Goal: Task Accomplishment & Management: Manage account settings

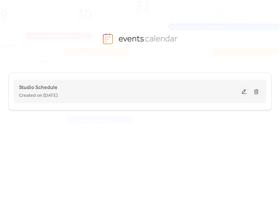
click at [244, 96] on button at bounding box center [243, 92] width 9 height 10
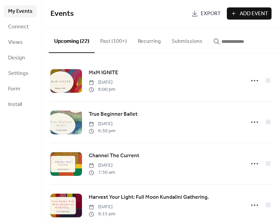
click at [232, 47] on button "button" at bounding box center [237, 39] width 59 height 25
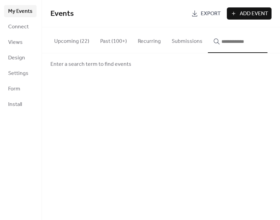
click at [234, 44] on input "button" at bounding box center [241, 42] width 41 height 8
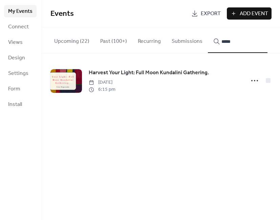
type input "*****"
click at [145, 75] on span "Harvest Your Light: Full Moon Kundalini Gathering." at bounding box center [149, 73] width 120 height 8
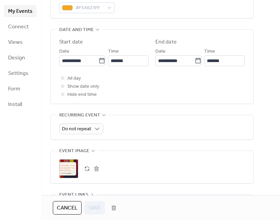
scroll to position [241, 0]
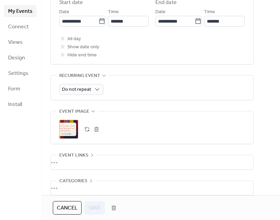
click at [96, 134] on button "button" at bounding box center [96, 129] width 9 height 9
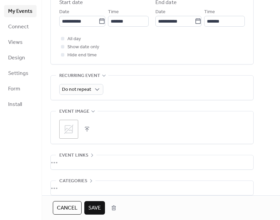
click at [62, 137] on div ";" at bounding box center [68, 129] width 19 height 19
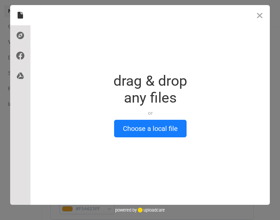
scroll to position [0, 0]
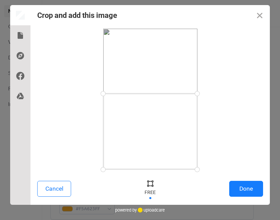
drag, startPoint x: 195, startPoint y: 29, endPoint x: 220, endPoint y: 93, distance: 68.5
click at [220, 93] on div at bounding box center [149, 99] width 225 height 141
drag, startPoint x: 196, startPoint y: 170, endPoint x: 218, endPoint y: 144, distance: 34.3
click at [218, 144] on div at bounding box center [149, 99] width 225 height 141
click at [243, 190] on button "Done" at bounding box center [246, 189] width 34 height 16
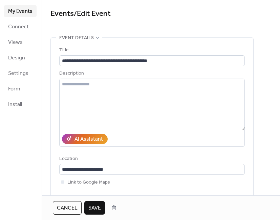
click at [95, 205] on span "Save" at bounding box center [94, 209] width 13 height 8
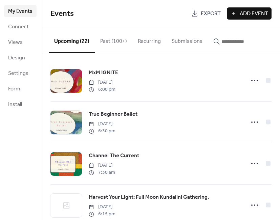
click at [237, 41] on input "button" at bounding box center [241, 42] width 41 height 8
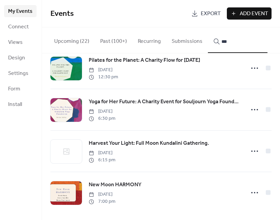
scroll to position [14, 0]
type input "***"
click at [117, 141] on span "Harvest Your Light: Full Moon Kundalini Gathering." at bounding box center [149, 144] width 120 height 8
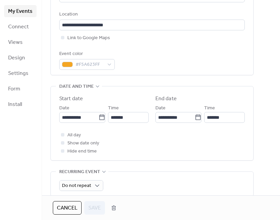
scroll to position [244, 0]
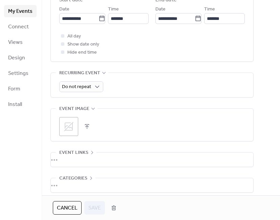
click at [68, 139] on div ";" at bounding box center [151, 125] width 185 height 32
click at [70, 128] on icon at bounding box center [68, 126] width 11 height 11
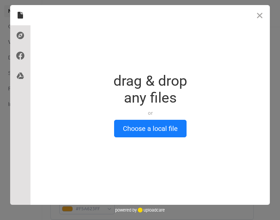
scroll to position [0, 0]
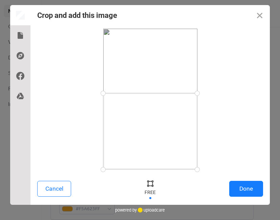
drag, startPoint x: 193, startPoint y: 28, endPoint x: 225, endPoint y: 93, distance: 72.6
click at [225, 93] on div at bounding box center [149, 99] width 225 height 141
drag, startPoint x: 194, startPoint y: 171, endPoint x: 213, endPoint y: 142, distance: 34.9
click at [213, 142] on div at bounding box center [149, 99] width 225 height 141
click at [239, 186] on button "Done" at bounding box center [246, 189] width 34 height 16
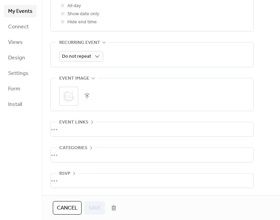
scroll to position [277, 0]
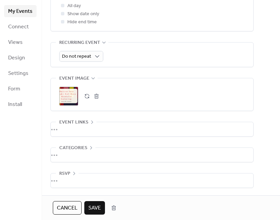
click at [95, 203] on button "Save" at bounding box center [94, 208] width 21 height 14
